Goal: Transaction & Acquisition: Book appointment/travel/reservation

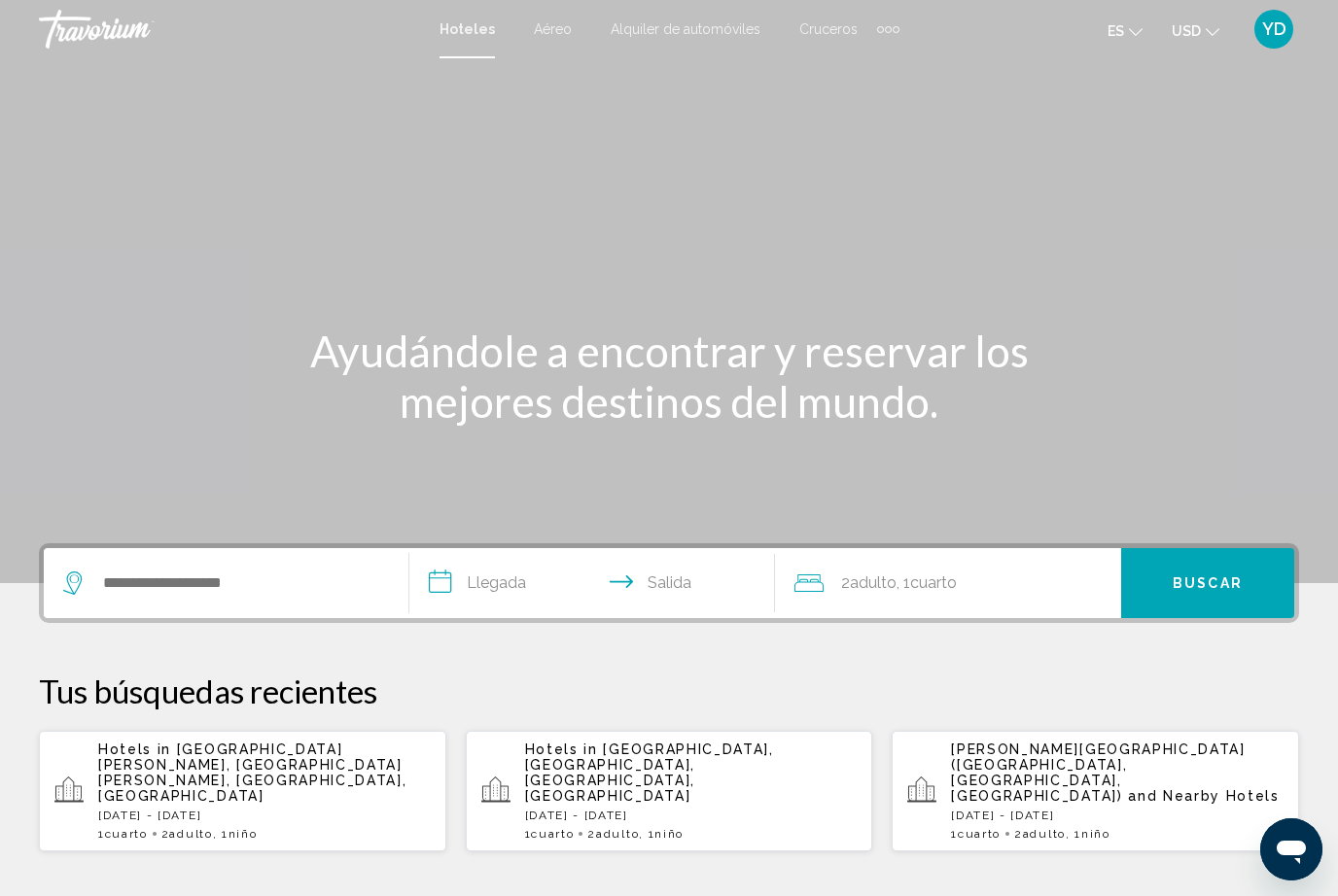
click at [299, 576] on input "Search widget" at bounding box center [240, 584] width 278 height 29
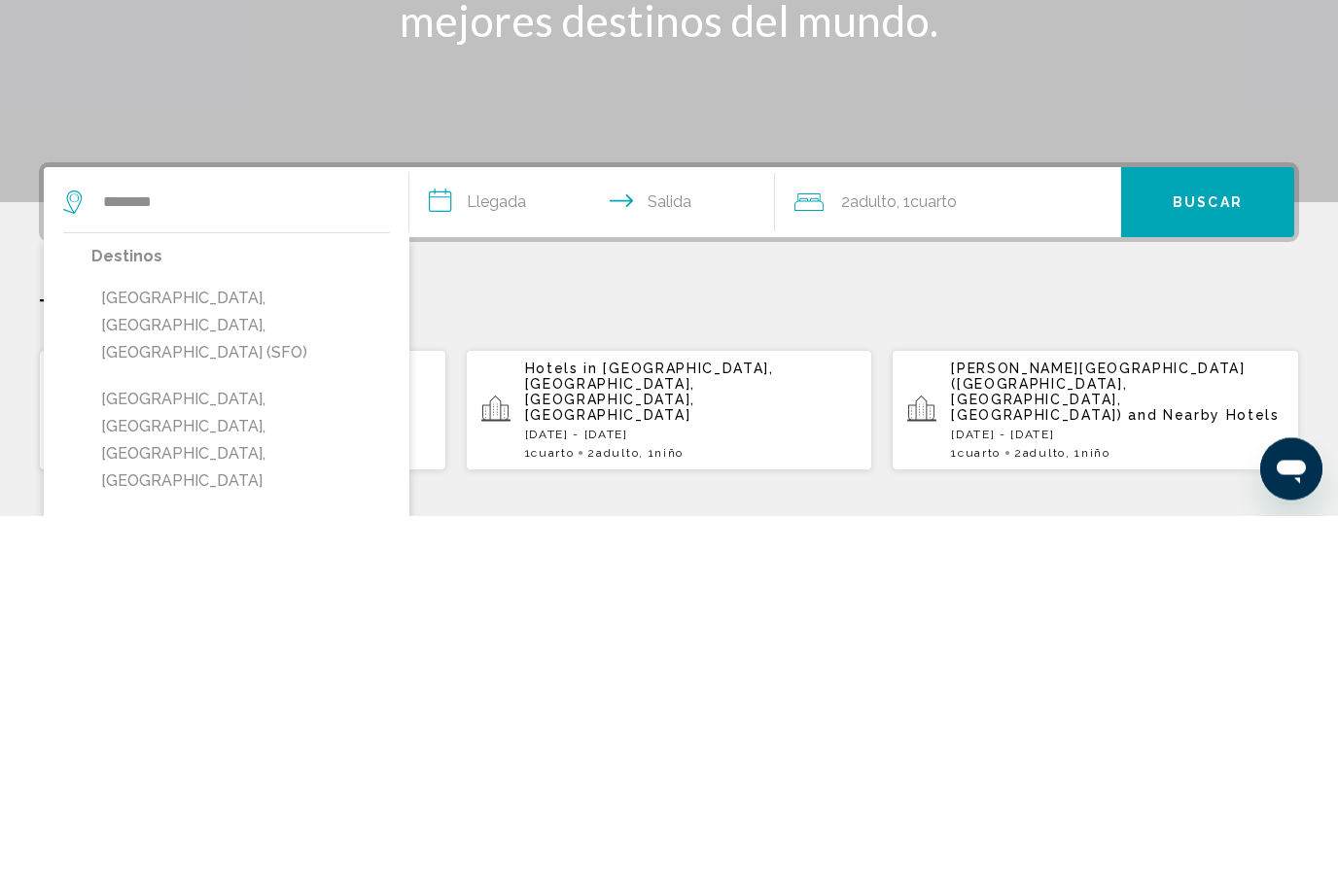
click at [332, 661] on button "[GEOGRAPHIC_DATA], [GEOGRAPHIC_DATA], [GEOGRAPHIC_DATA] (SFO)" at bounding box center [241, 707] width 298 height 91
type input "**********"
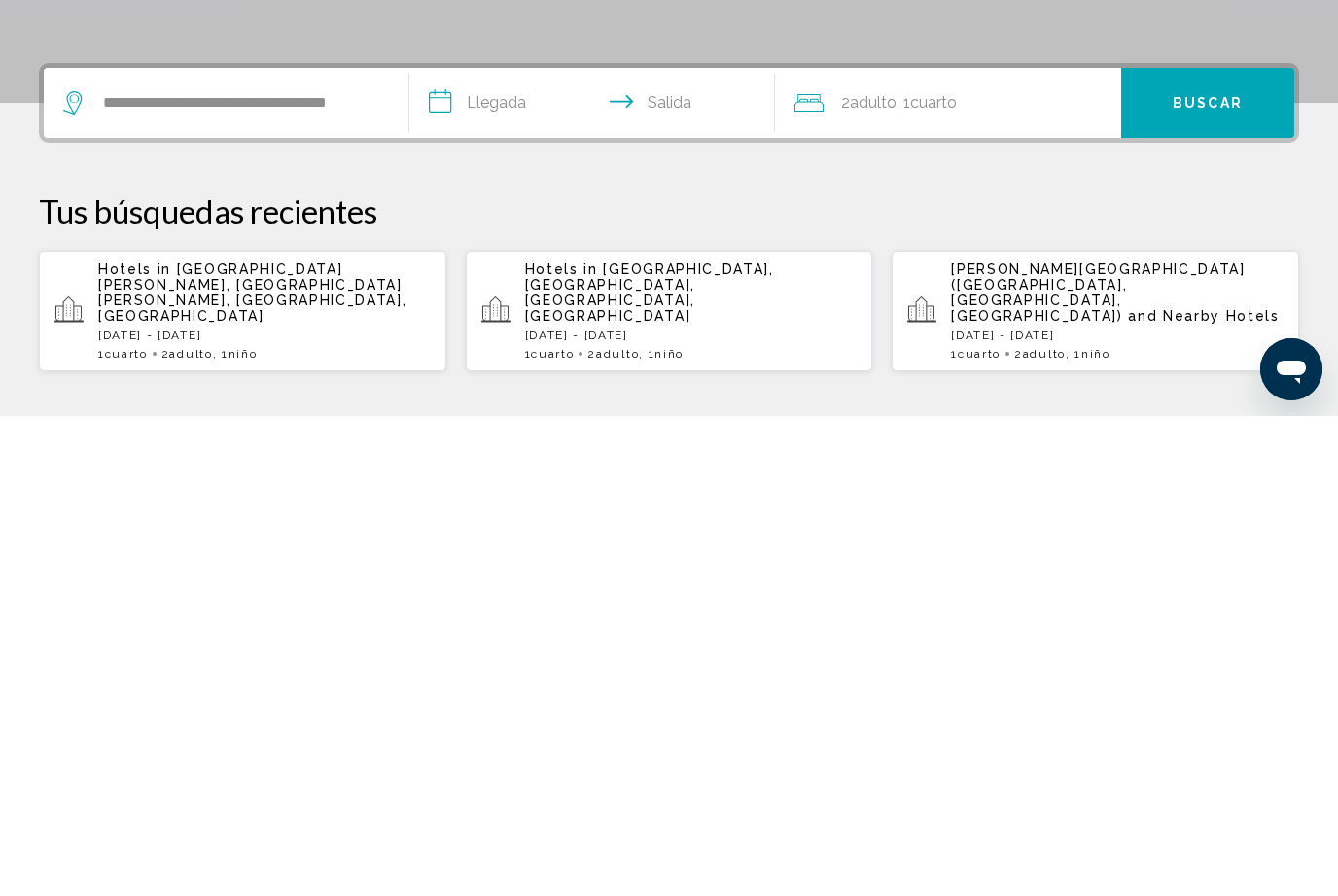
click at [537, 549] on input "**********" at bounding box center [596, 586] width 373 height 76
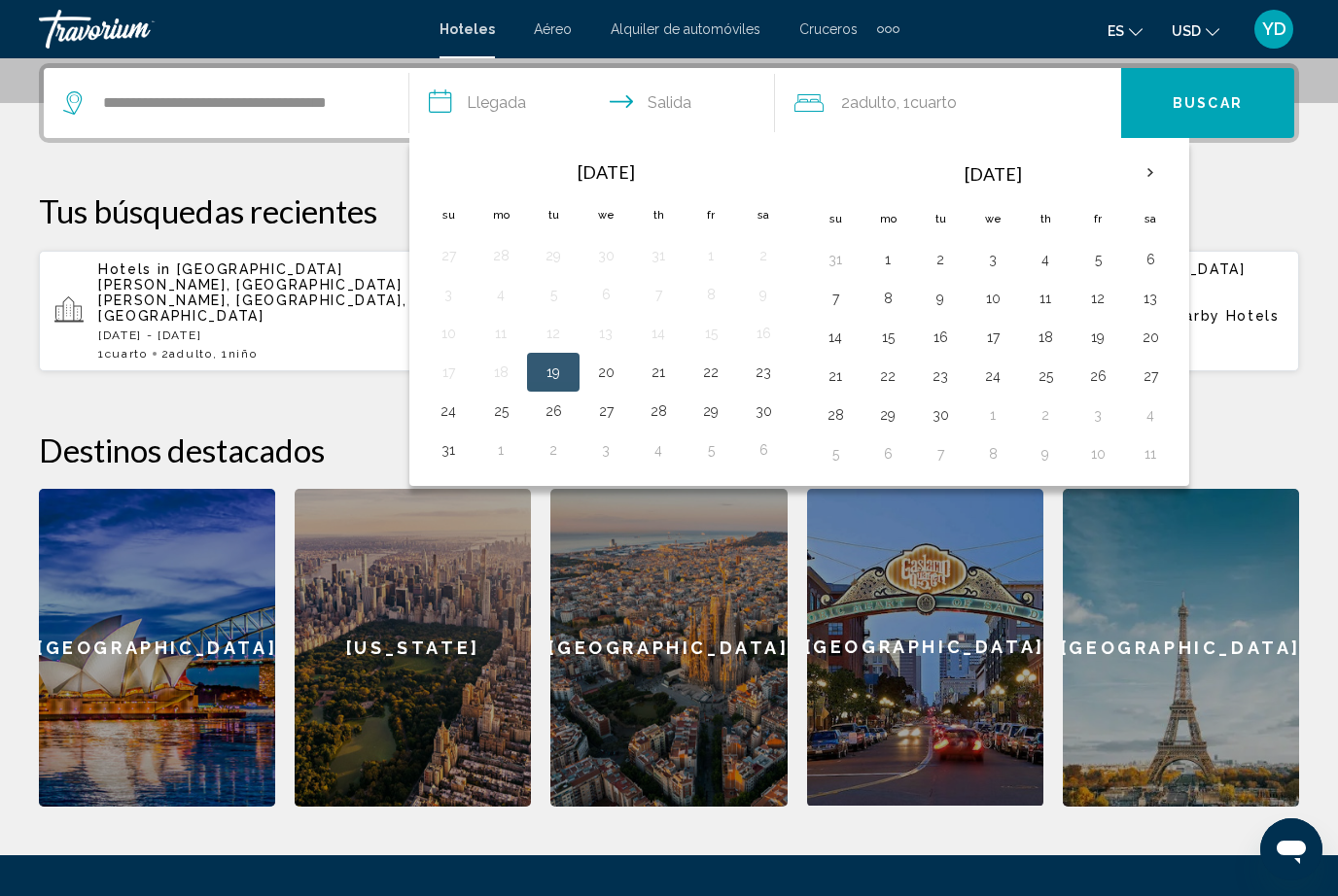
click at [1144, 168] on th "Next month" at bounding box center [1150, 174] width 52 height 43
click at [1147, 177] on th "Next month" at bounding box center [1150, 174] width 52 height 43
click at [1160, 175] on th "Next month" at bounding box center [1150, 174] width 52 height 43
click at [1108, 379] on button "26" at bounding box center [1098, 376] width 31 height 27
click at [947, 411] on button "30" at bounding box center [940, 415] width 31 height 27
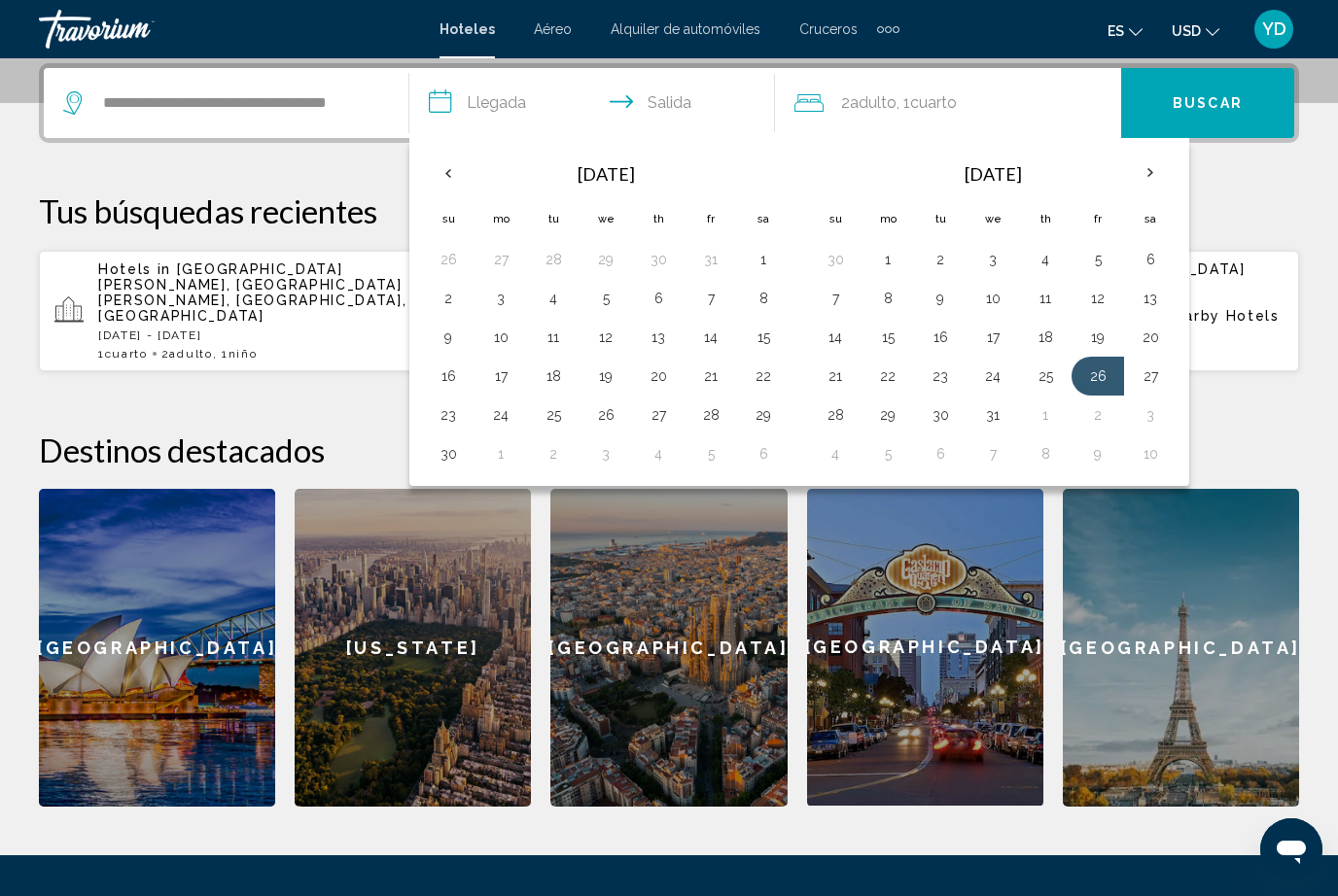
type input "**********"
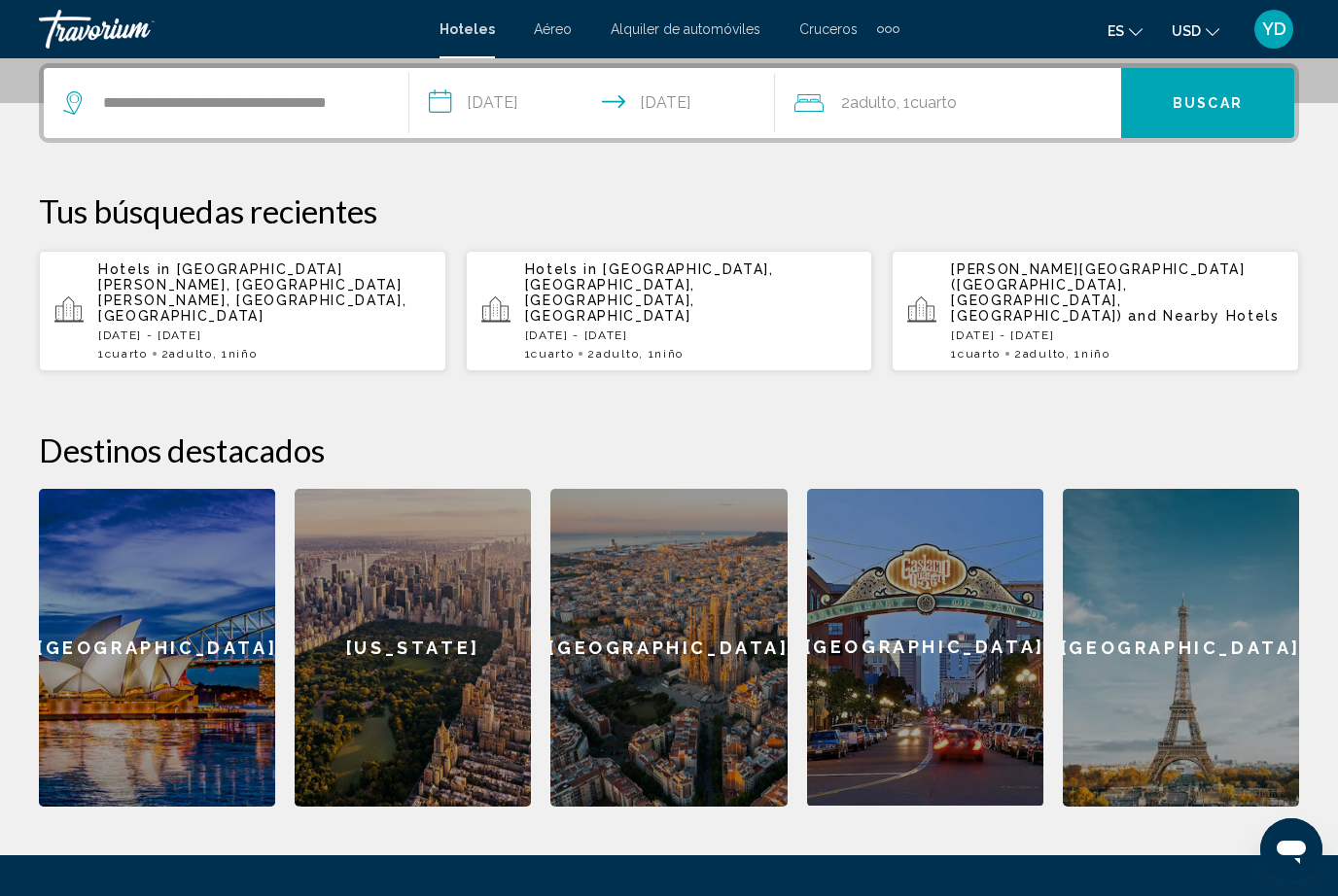
click at [999, 103] on div "2 Adulto Adulto , 1 Cuarto habitaciones" at bounding box center [957, 103] width 327 height 27
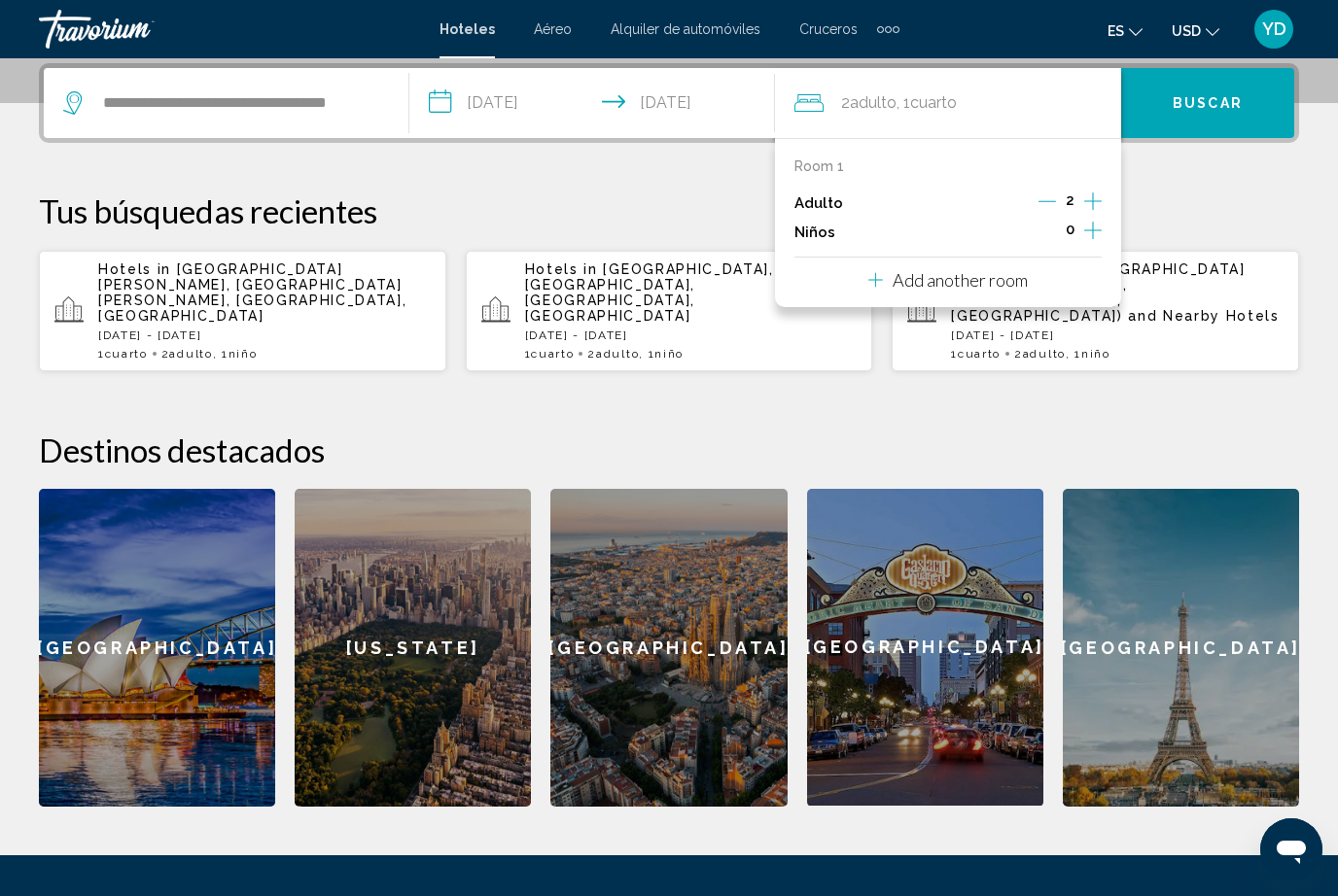
click at [1094, 222] on icon "Increment children" at bounding box center [1094, 231] width 18 height 24
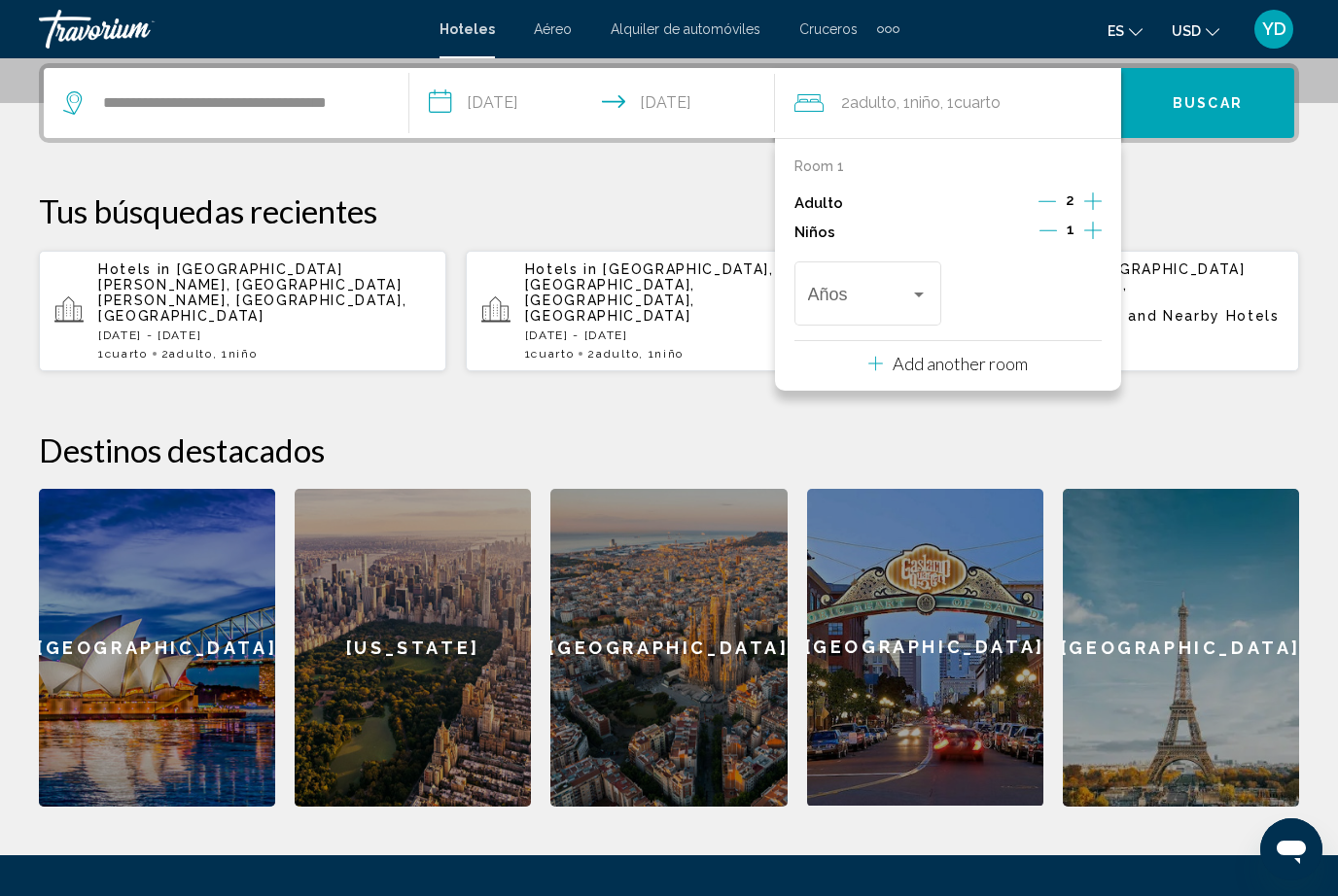
click at [910, 287] on div "Travelers: 2 adults, 1 child" at bounding box center [919, 294] width 18 height 16
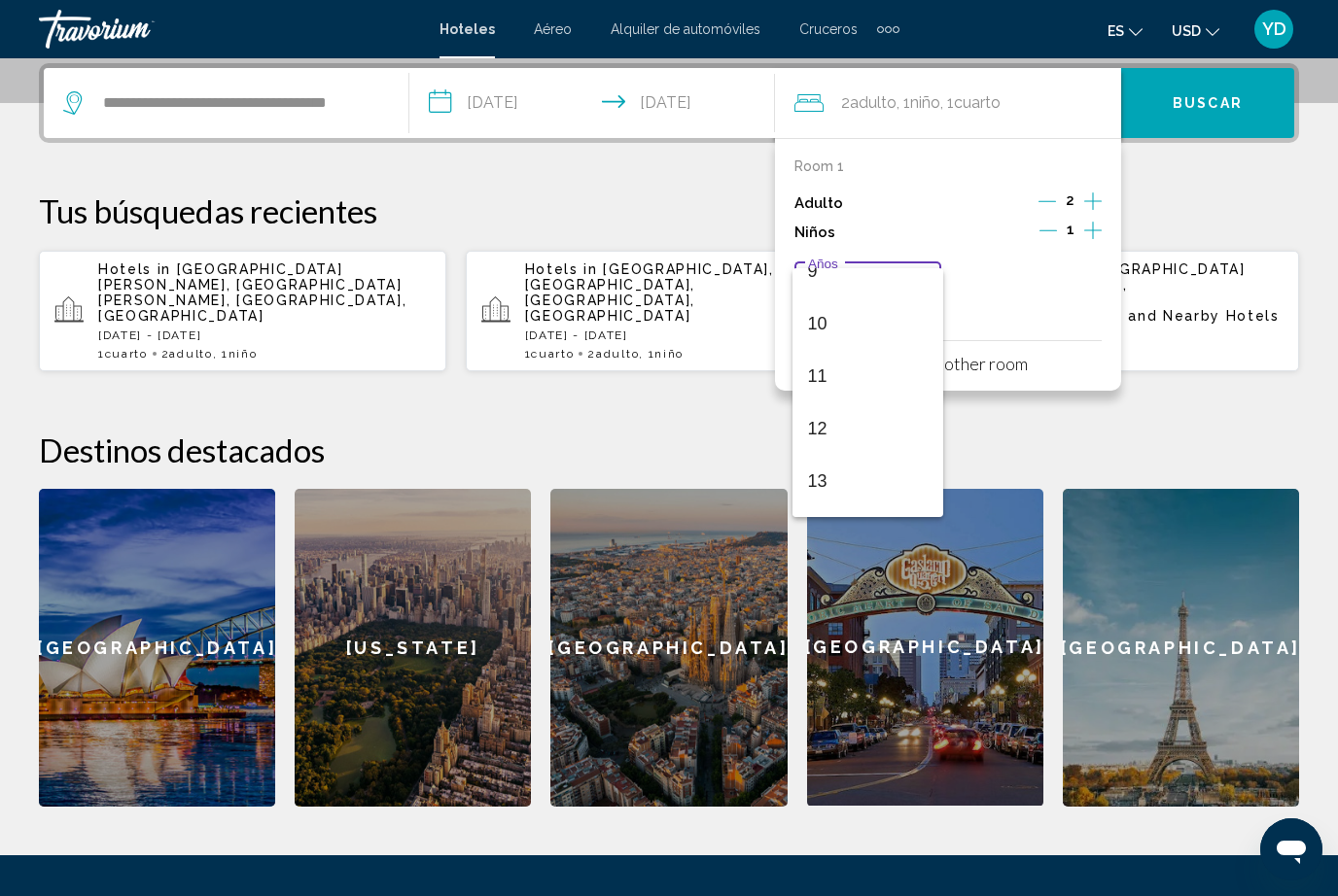
scroll to position [509, 0]
click at [836, 415] on span "12" at bounding box center [868, 414] width 121 height 52
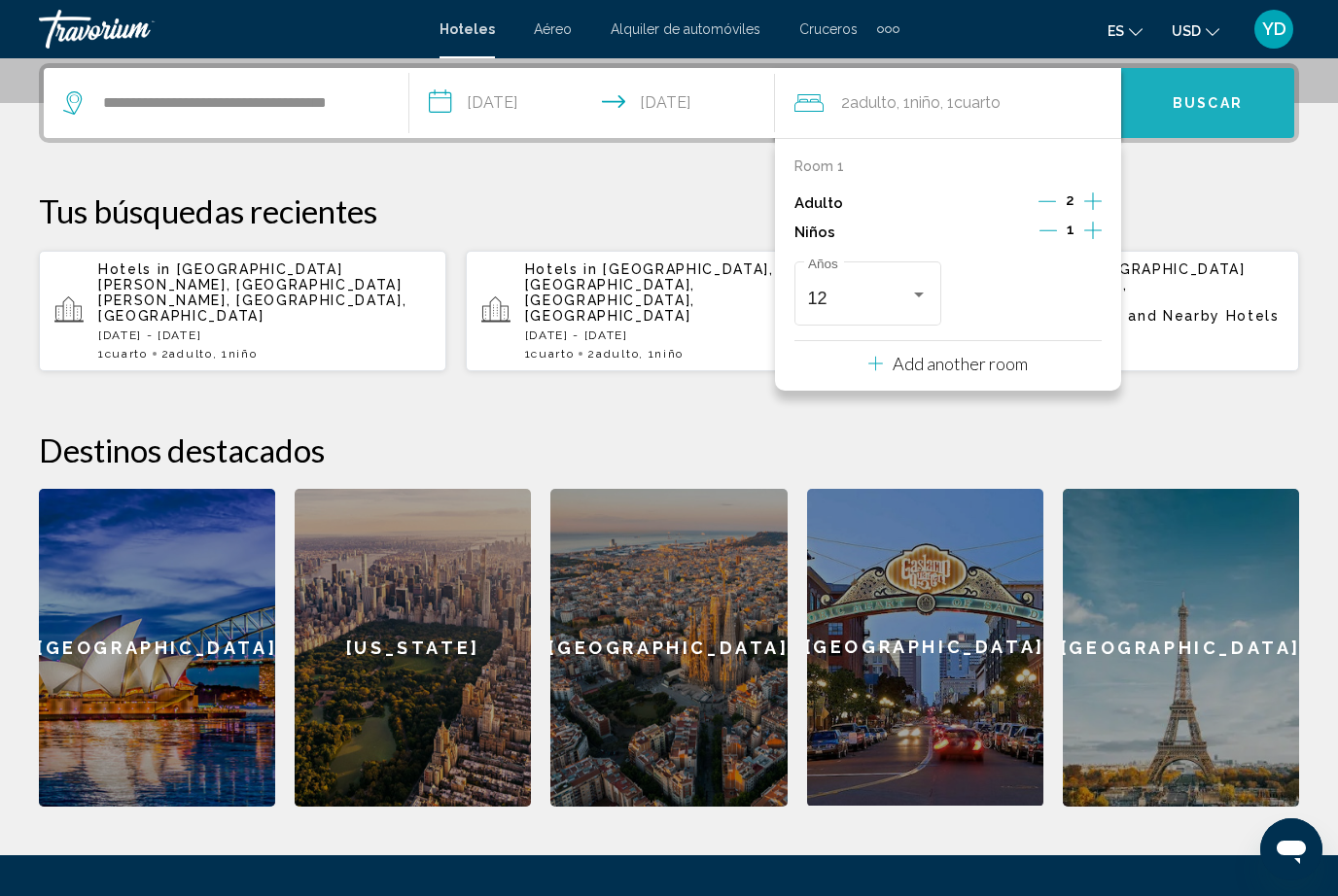
click at [1222, 98] on span "Buscar" at bounding box center [1207, 104] width 70 height 16
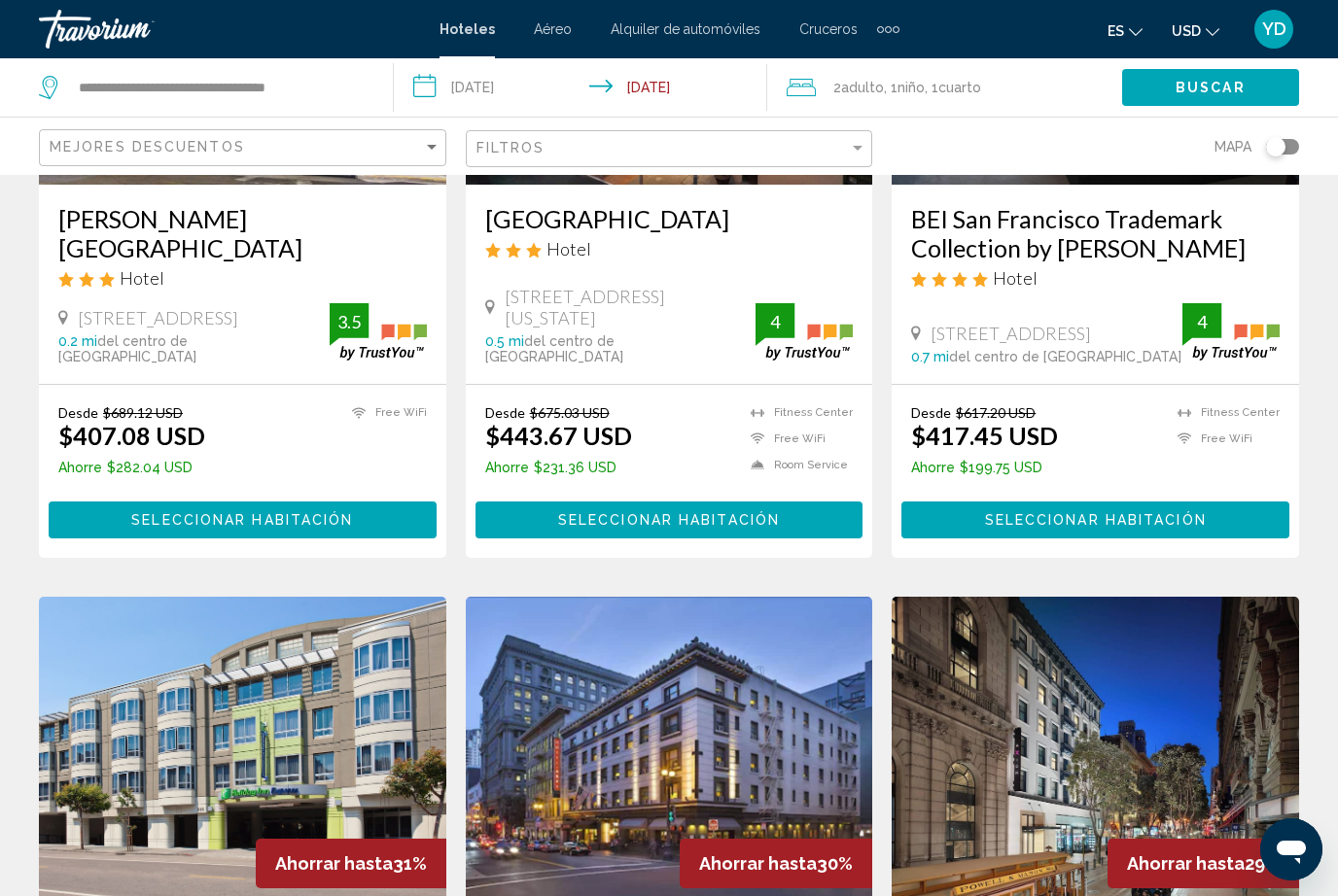
scroll to position [363, 0]
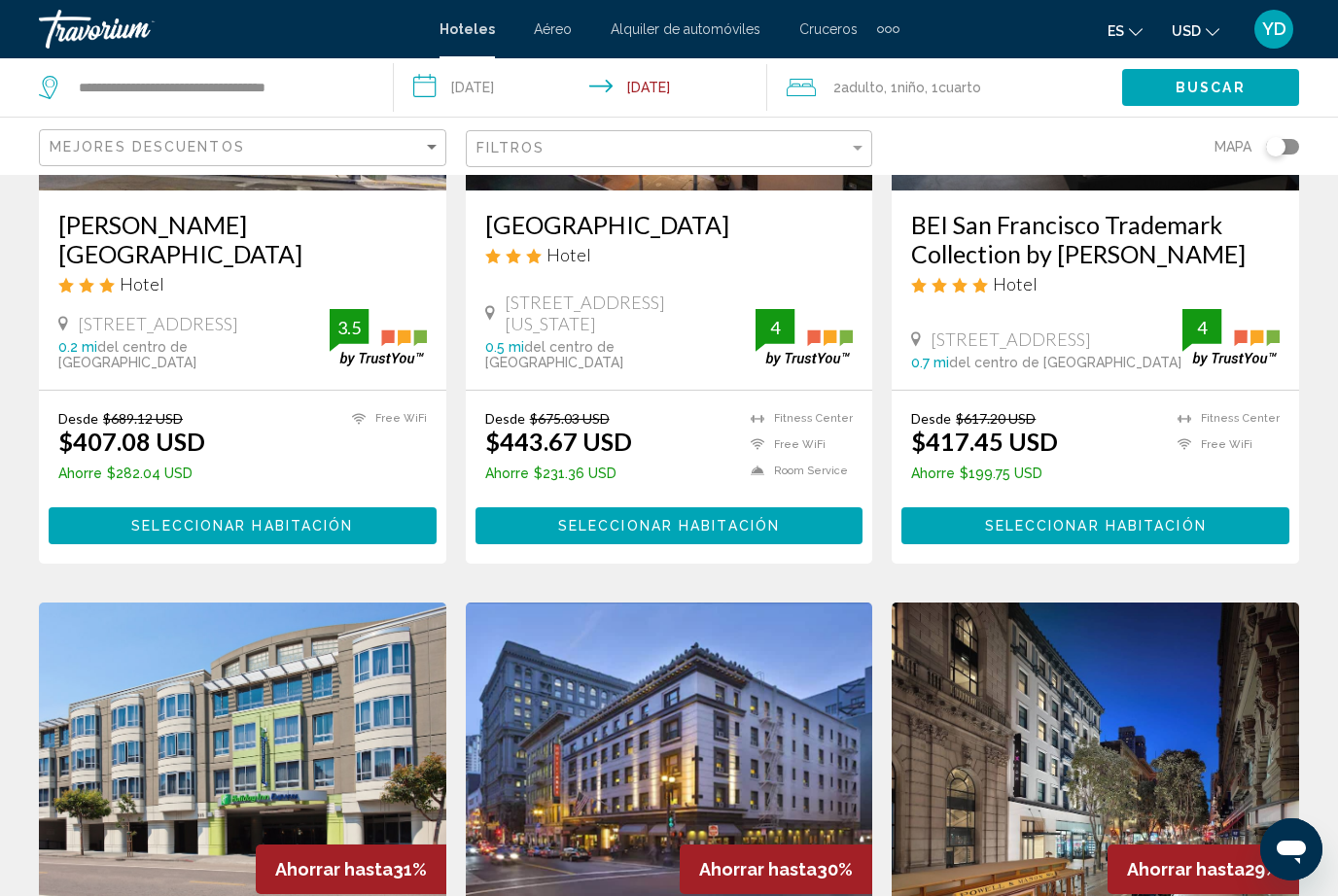
click at [1153, 529] on span "Seleccionar habitación" at bounding box center [1096, 527] width 222 height 16
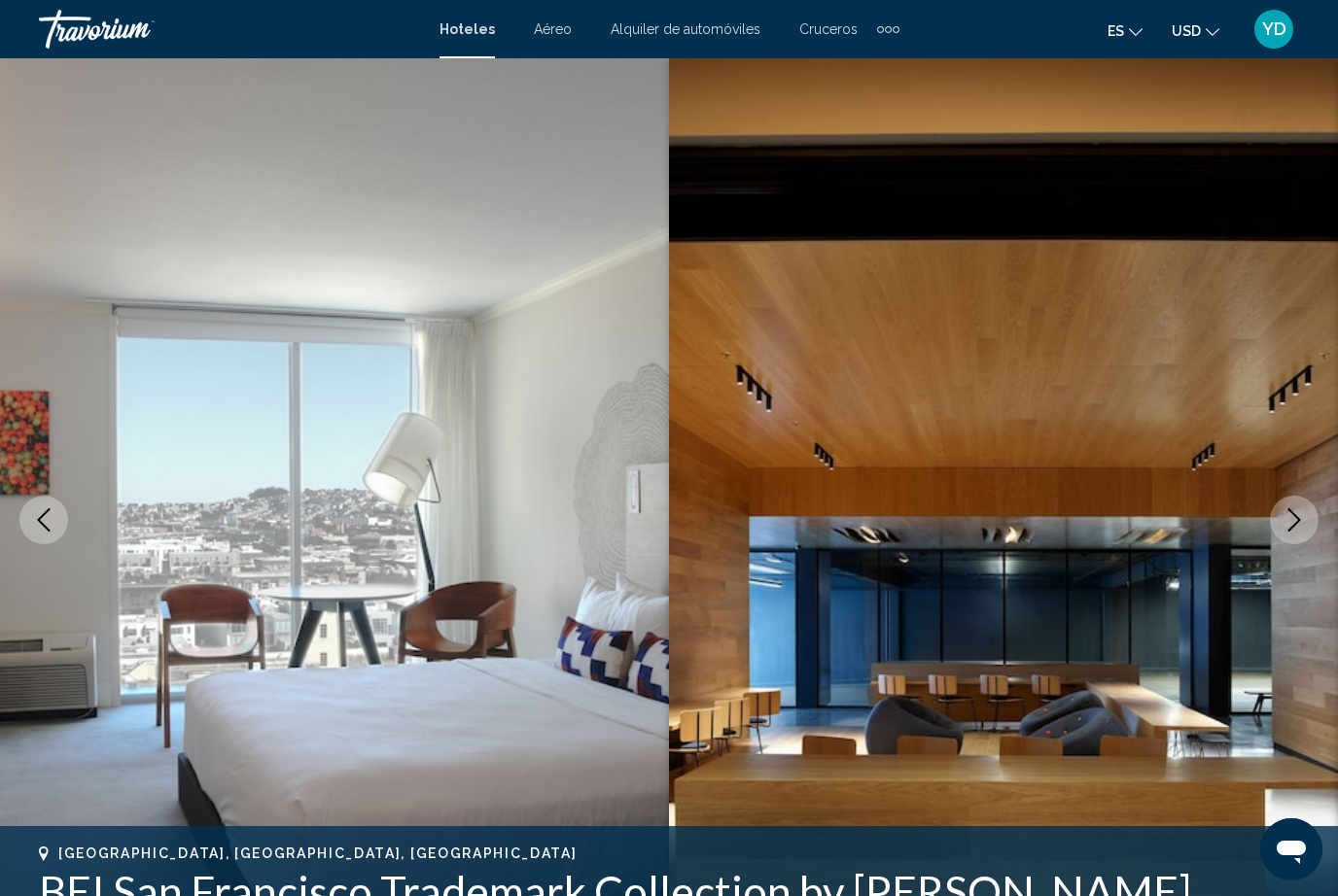
click at [47, 526] on icon "Previous image" at bounding box center [44, 520] width 24 height 24
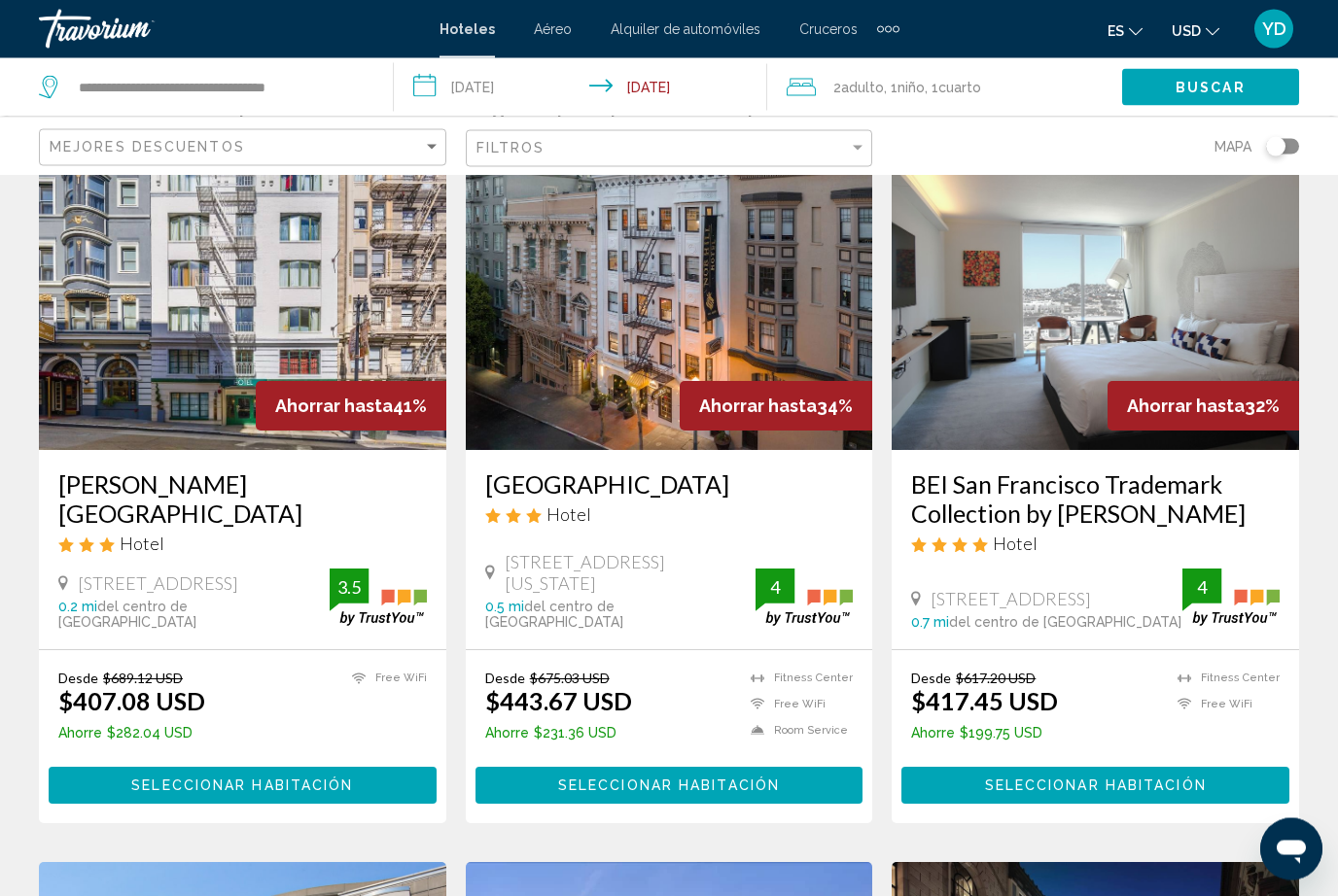
scroll to position [136, 0]
